Goal: Information Seeking & Learning: Learn about a topic

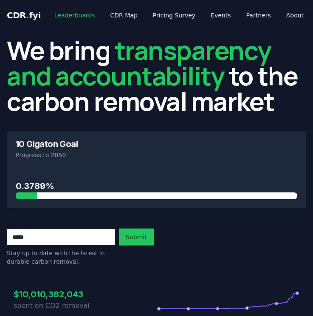
click at [85, 14] on link "Leaderboards" at bounding box center [75, 15] width 54 height 15
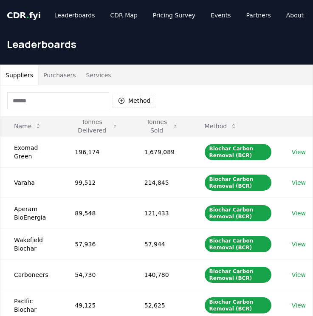
click at [62, 77] on button "Purchasers" at bounding box center [59, 75] width 43 height 20
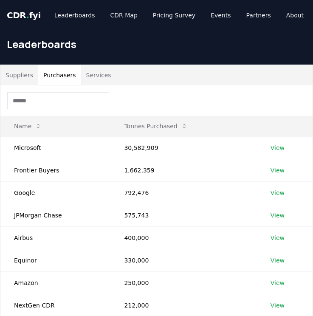
click at [21, 75] on button "Suppliers" at bounding box center [19, 75] width 38 height 20
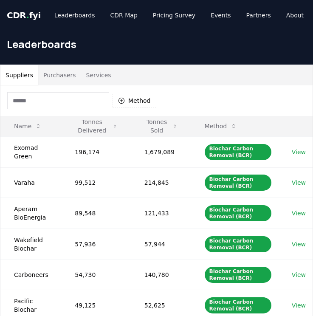
click at [100, 72] on button "Services" at bounding box center [98, 75] width 35 height 20
click at [24, 74] on button "Suppliers" at bounding box center [19, 75] width 38 height 20
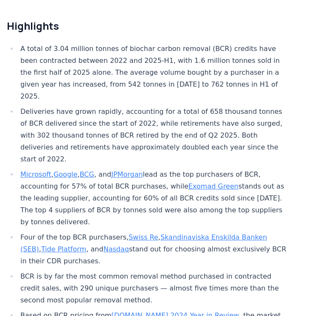
scroll to position [301, 0]
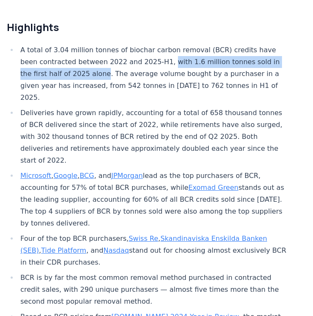
drag, startPoint x: 145, startPoint y: 62, endPoint x: 55, endPoint y: 72, distance: 91.0
click at [55, 72] on li "A total of 3.04 million tonnes of biochar carbon removal (BCR) credits have bee…" at bounding box center [153, 73] width 270 height 59
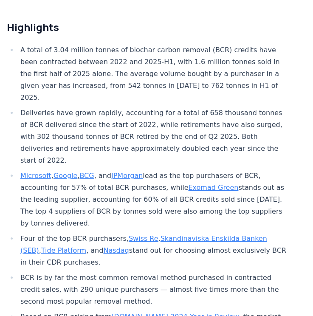
click at [70, 76] on li "A total of 3.04 million tonnes of biochar carbon removal (BCR) credits have bee…" at bounding box center [153, 73] width 270 height 59
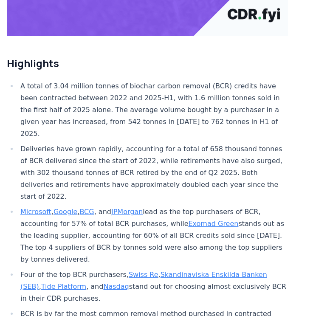
scroll to position [259, 0]
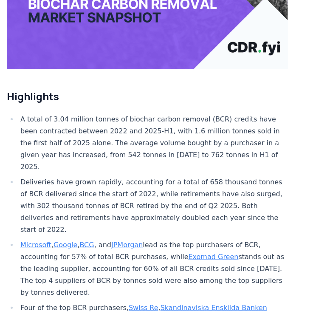
scroll to position [248, 0]
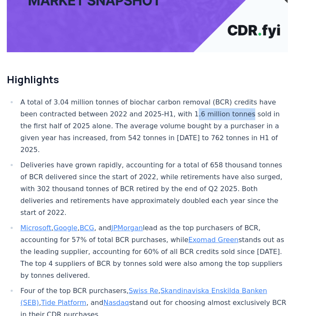
drag, startPoint x: 162, startPoint y: 113, endPoint x: 214, endPoint y: 113, distance: 52.2
click at [214, 113] on li "A total of 3.04 million tonnes of biochar carbon removal (BCR) credits have bee…" at bounding box center [153, 125] width 270 height 59
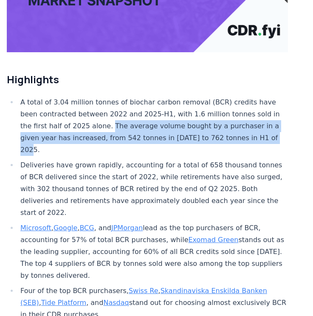
drag, startPoint x: 58, startPoint y: 125, endPoint x: 192, endPoint y: 132, distance: 134.3
click at [192, 132] on li "A total of 3.04 million tonnes of biochar carbon removal (BCR) credits have bee…" at bounding box center [153, 125] width 270 height 59
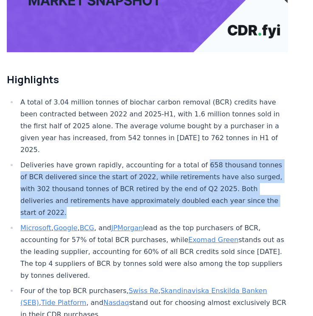
drag, startPoint x: 189, startPoint y: 151, endPoint x: 259, endPoint y: 185, distance: 77.9
click at [259, 185] on li "Deliveries have grown rapidly, accounting for a total of 658 thousand tonnes of…" at bounding box center [153, 188] width 270 height 59
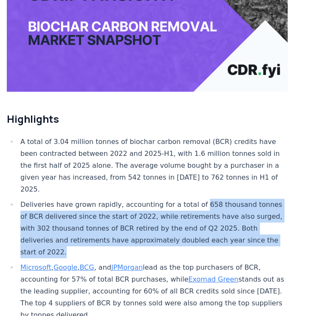
scroll to position [209, 0]
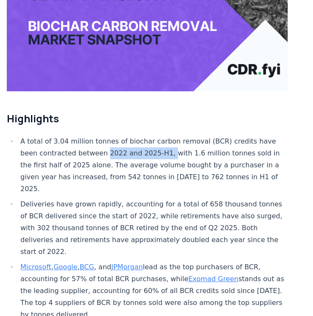
drag, startPoint x: 84, startPoint y: 151, endPoint x: 146, endPoint y: 151, distance: 61.6
click at [146, 151] on li "A total of 3.04 million tonnes of biochar carbon removal (BCR) credits have bee…" at bounding box center [153, 164] width 270 height 59
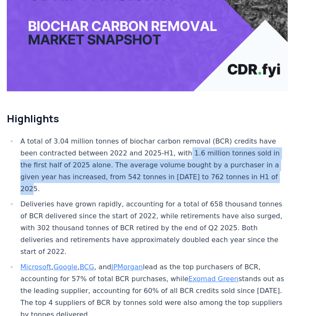
drag, startPoint x: 159, startPoint y: 150, endPoint x: 271, endPoint y: 175, distance: 115.3
click at [271, 175] on li "A total of 3.04 million tonnes of biochar carbon removal (BCR) credits have bee…" at bounding box center [153, 164] width 270 height 59
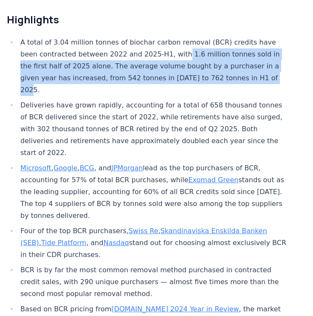
scroll to position [318, 0]
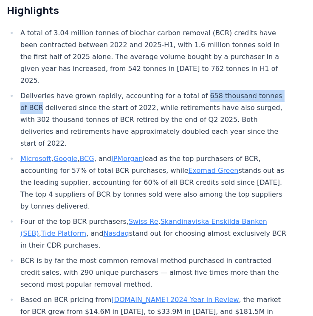
drag, startPoint x: 188, startPoint y: 81, endPoint x: 283, endPoint y: 81, distance: 95.1
click at [283, 90] on li "Deliveries have grown rapidly, accounting for a total of 658 thousand tonnes of…" at bounding box center [153, 119] width 270 height 59
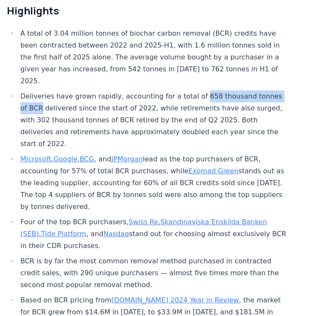
scroll to position [305, 0]
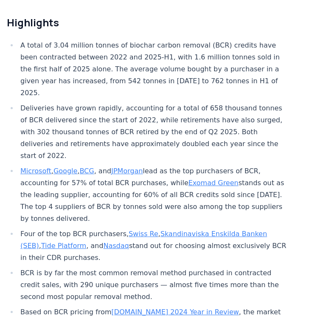
drag, startPoint x: 162, startPoint y: 56, endPoint x: 219, endPoint y: 55, distance: 56.9
click at [219, 55] on li "A total of 3.04 million tonnes of biochar carbon removal (BCR) credits have bee…" at bounding box center [153, 68] width 270 height 59
